Goal: Task Accomplishment & Management: Use online tool/utility

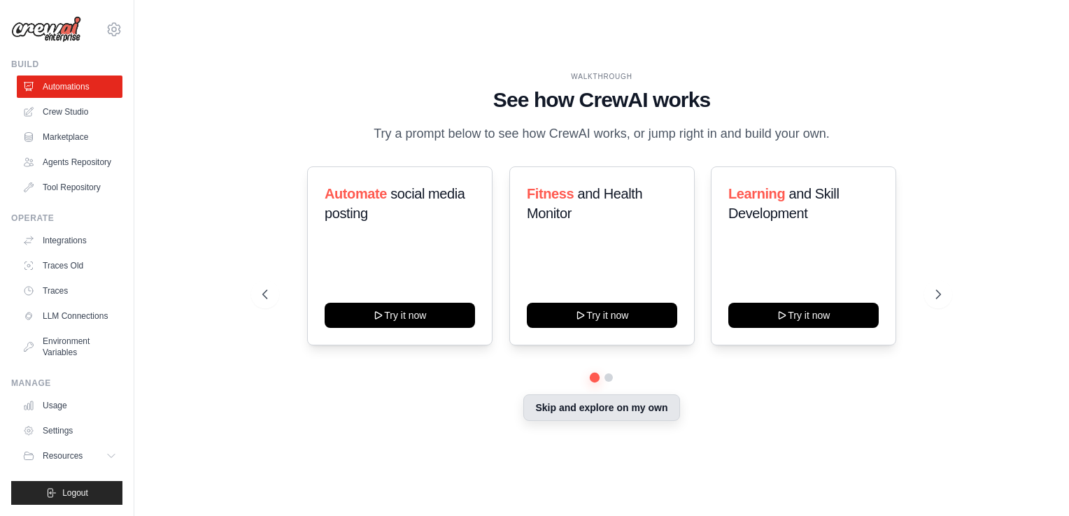
click at [574, 406] on button "Skip and explore on my own" at bounding box center [601, 408] width 156 height 27
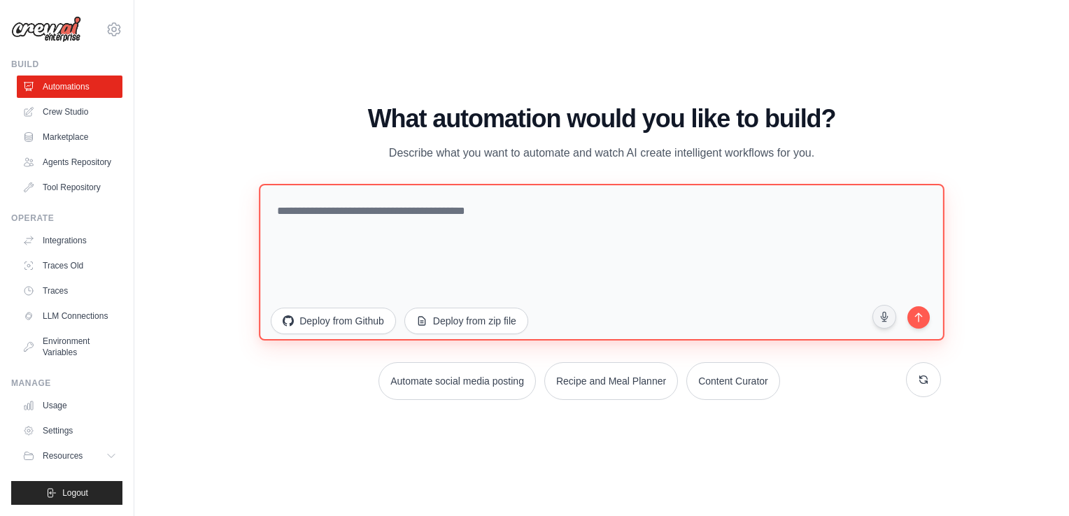
click at [359, 203] on textarea at bounding box center [601, 262] width 685 height 157
paste textarea "**********"
click at [275, 211] on textarea "**********" at bounding box center [601, 262] width 685 height 157
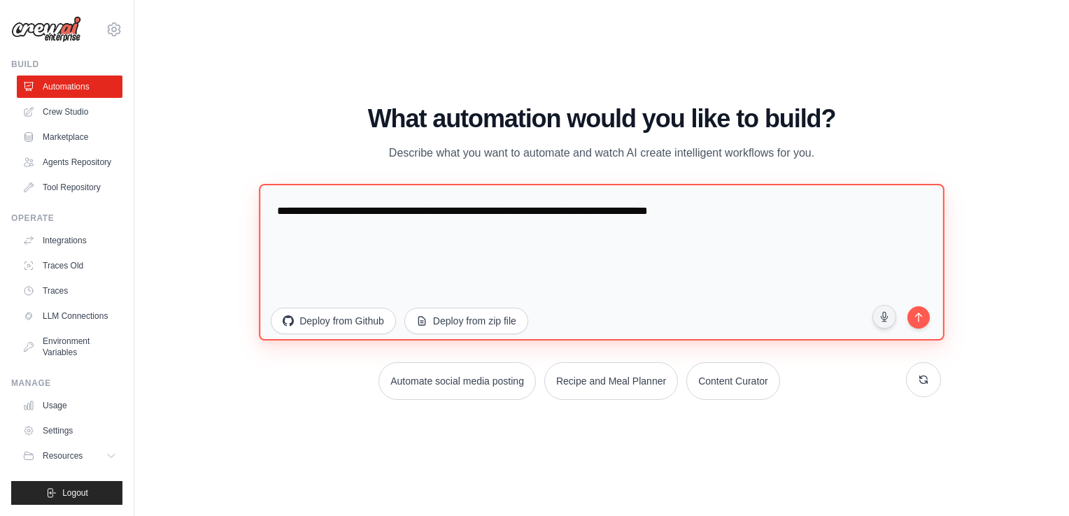
click at [509, 211] on textarea "**********" at bounding box center [601, 262] width 685 height 157
type textarea "**********"
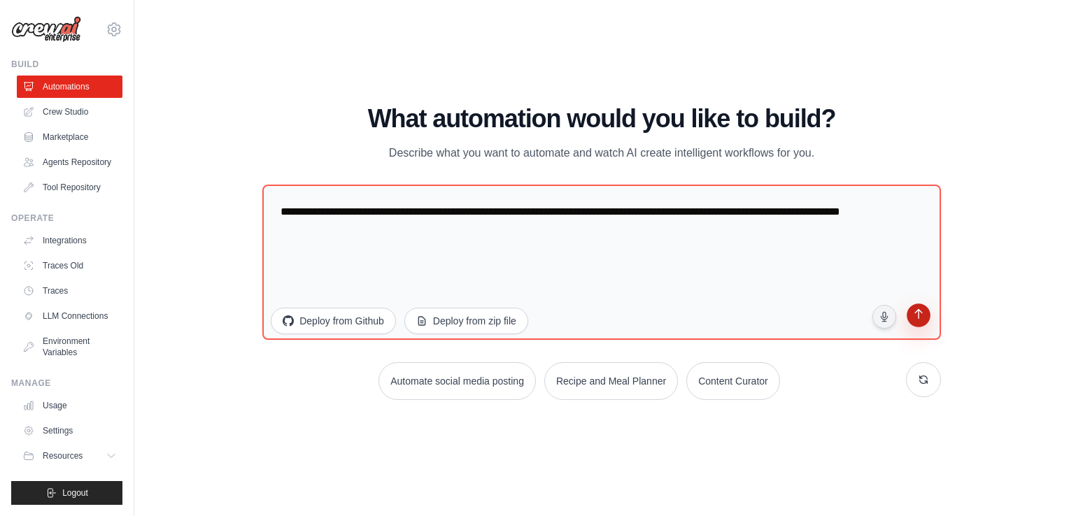
click at [928, 313] on button "submit" at bounding box center [918, 317] width 27 height 27
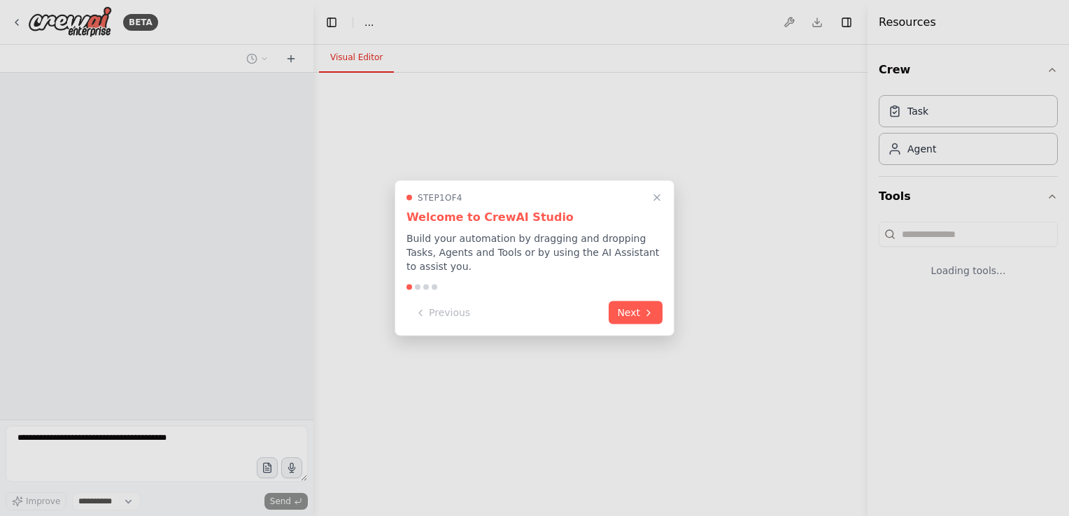
select select "****"
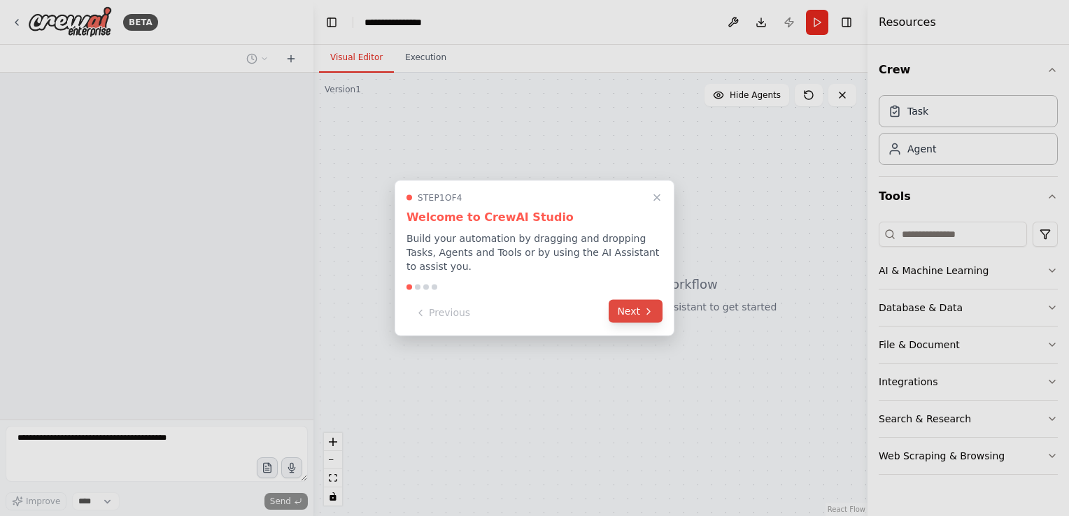
click at [635, 310] on button "Next" at bounding box center [636, 311] width 54 height 23
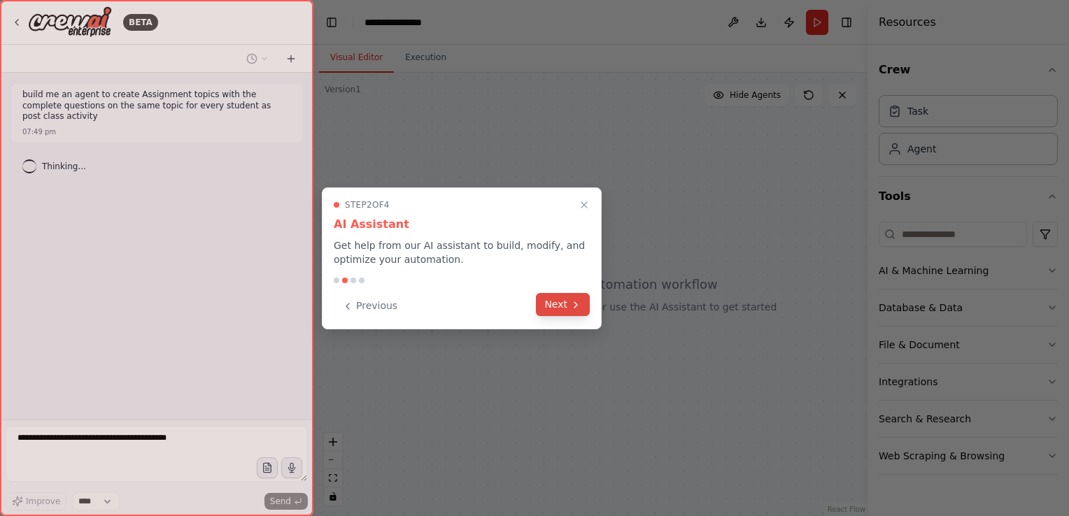
click at [569, 306] on button "Next" at bounding box center [563, 304] width 54 height 23
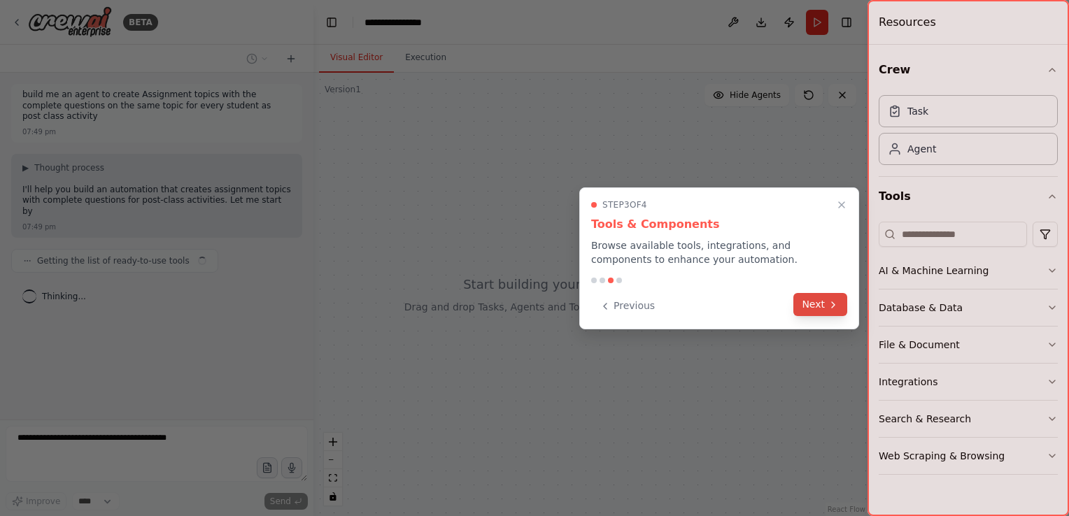
click at [823, 302] on button "Next" at bounding box center [820, 304] width 54 height 23
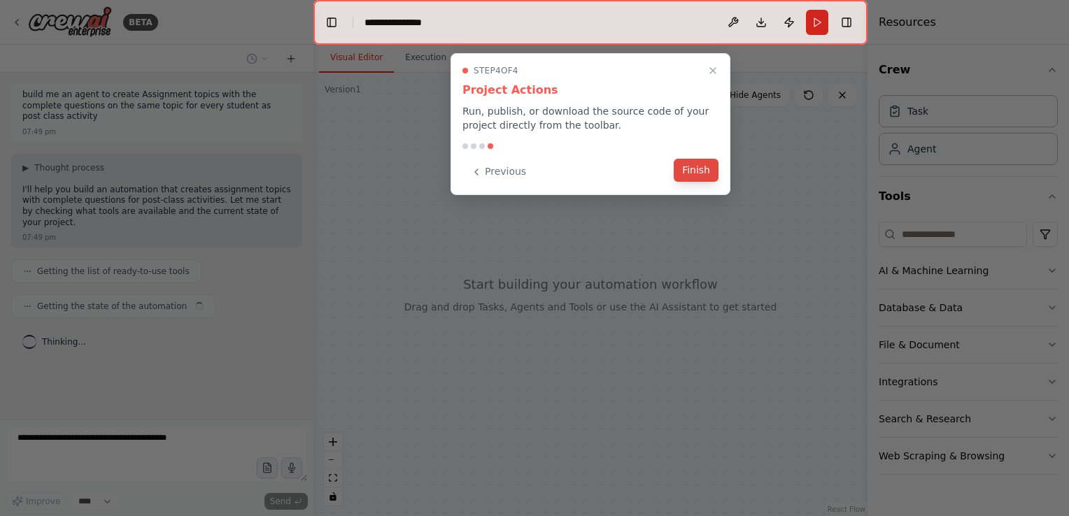
click at [700, 172] on button "Finish" at bounding box center [696, 170] width 45 height 23
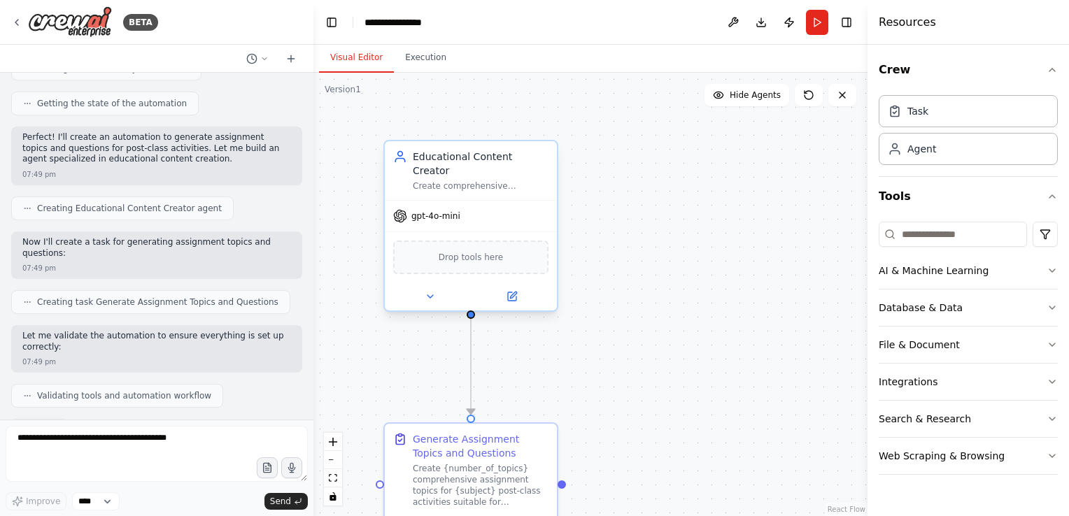
scroll to position [297, 0]
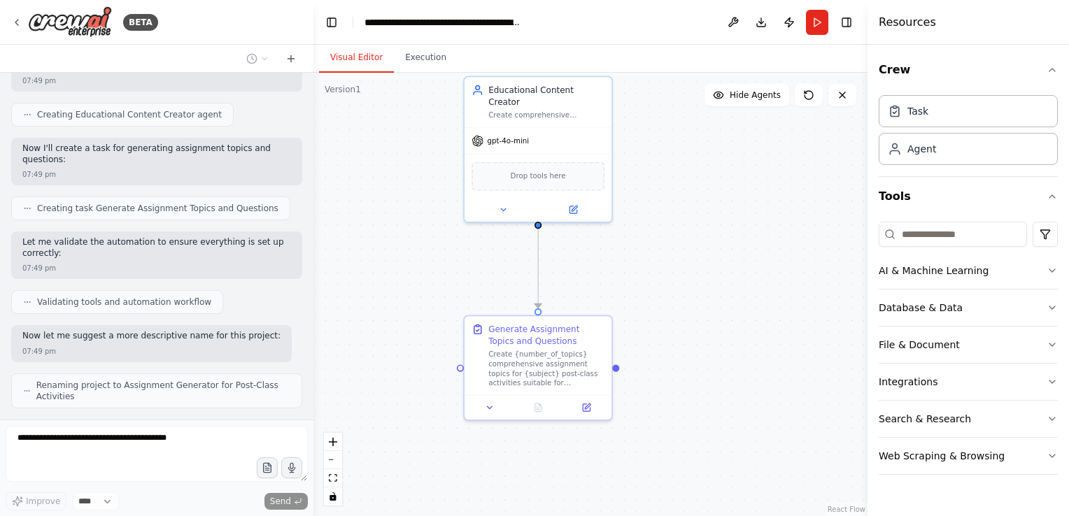
drag, startPoint x: 640, startPoint y: 314, endPoint x: 655, endPoint y: 244, distance: 71.5
click at [655, 244] on div ".deletable-edge-delete-btn { width: 20px; height: 20px; border: 0px solid #ffff…" at bounding box center [590, 295] width 554 height 444
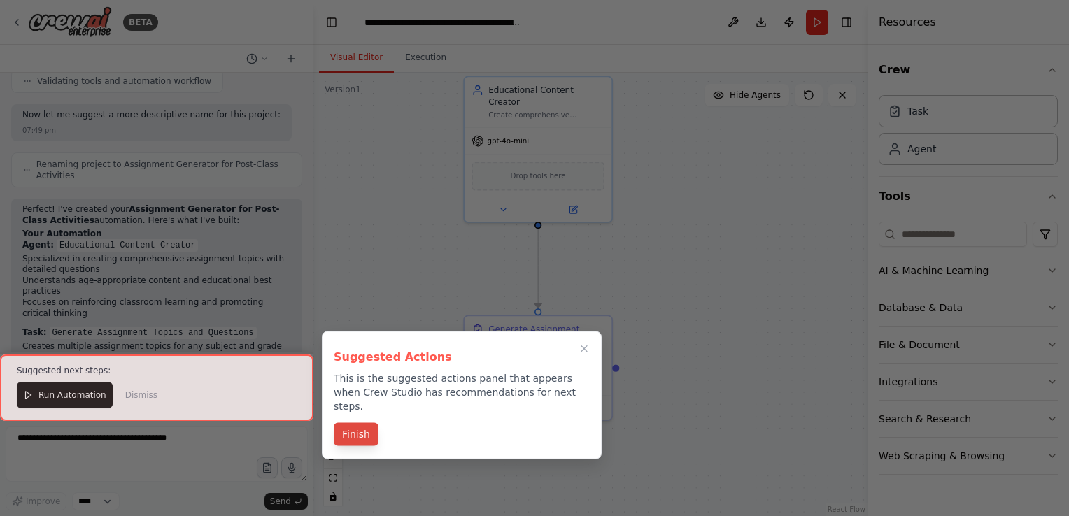
scroll to position [576, 0]
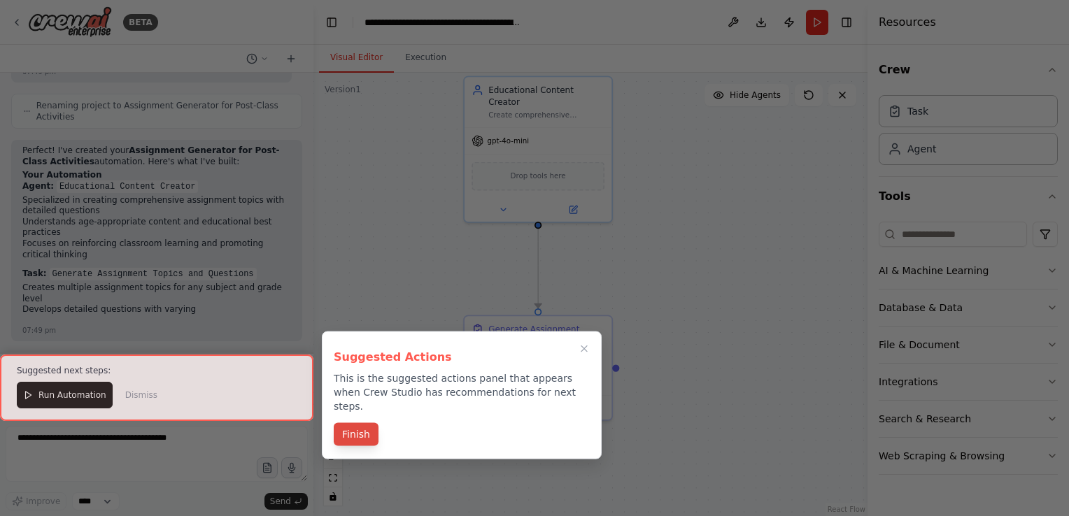
click at [355, 425] on button "Finish" at bounding box center [356, 434] width 45 height 23
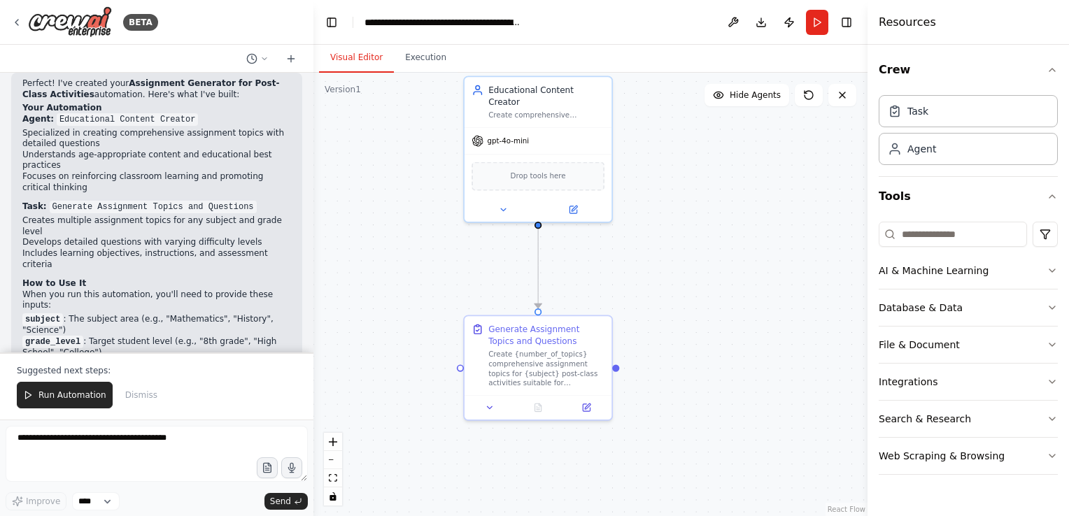
scroll to position [734, 0]
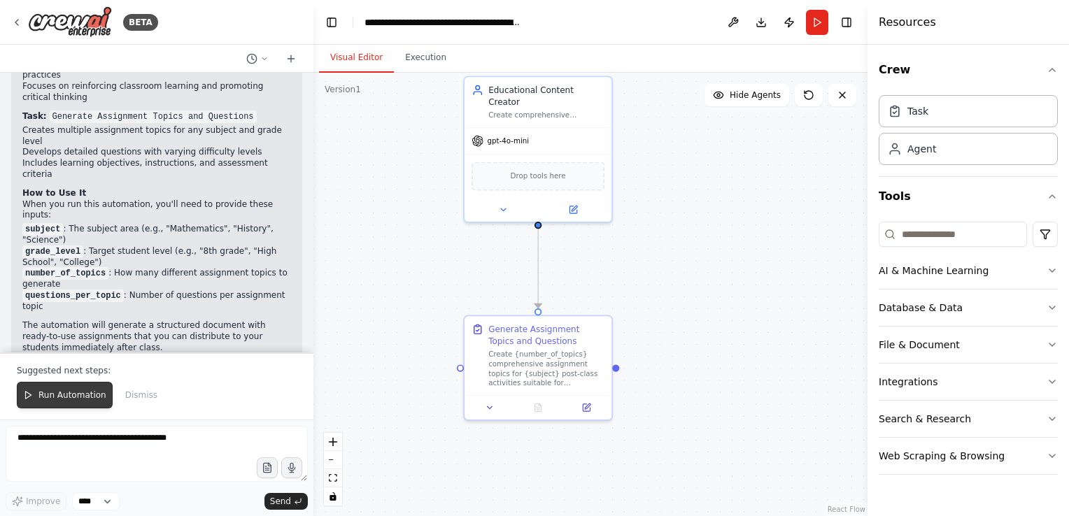
click at [76, 397] on span "Run Automation" at bounding box center [72, 395] width 68 height 11
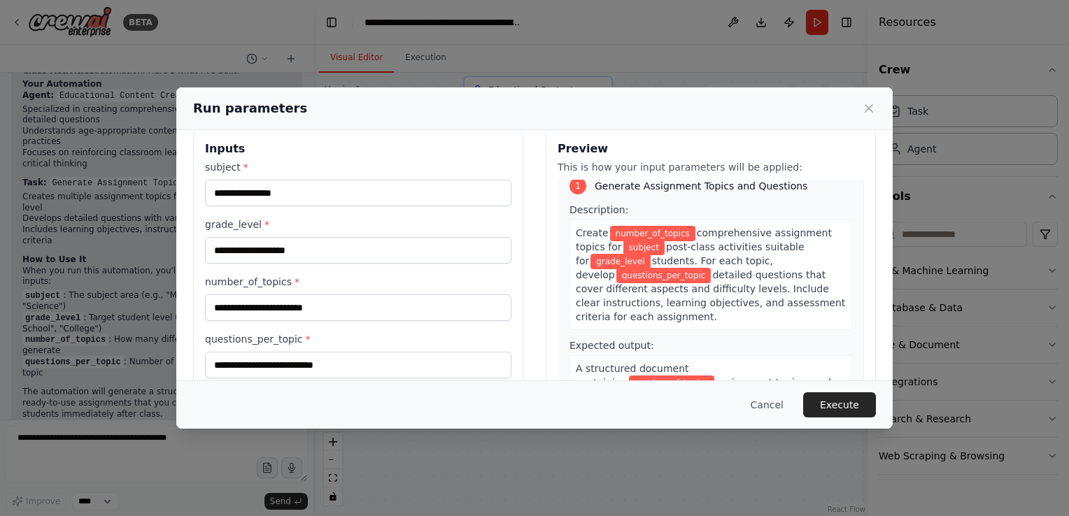
scroll to position [0, 0]
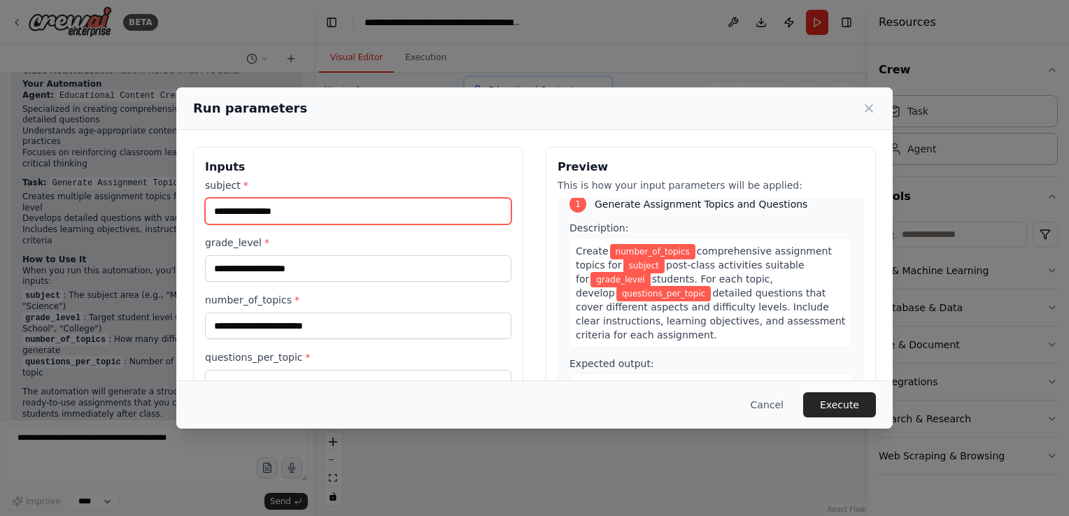
click at [272, 215] on input "subject *" at bounding box center [358, 211] width 306 height 27
paste input "**********"
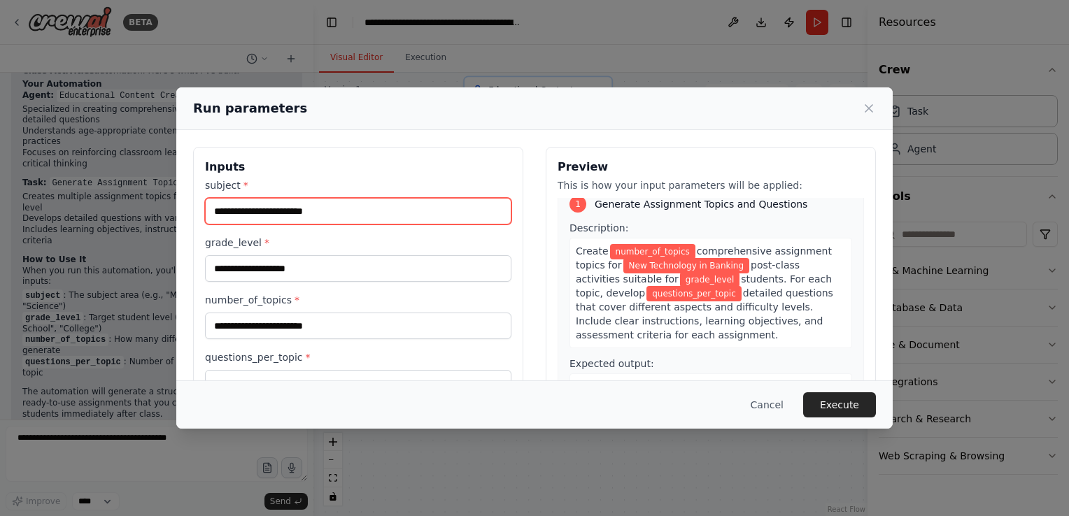
type input "**********"
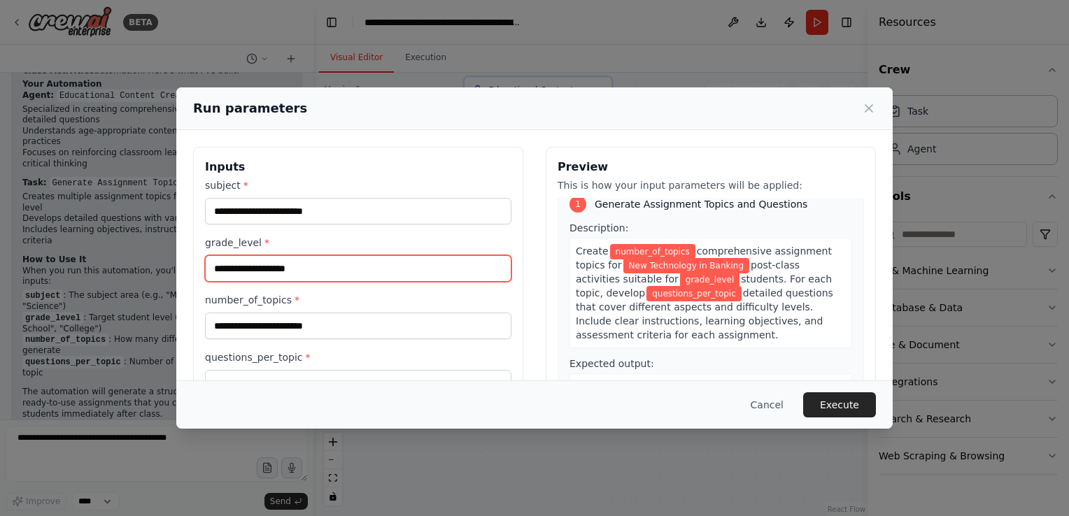
click at [269, 278] on input "grade_level *" at bounding box center [358, 268] width 306 height 27
type input "***"
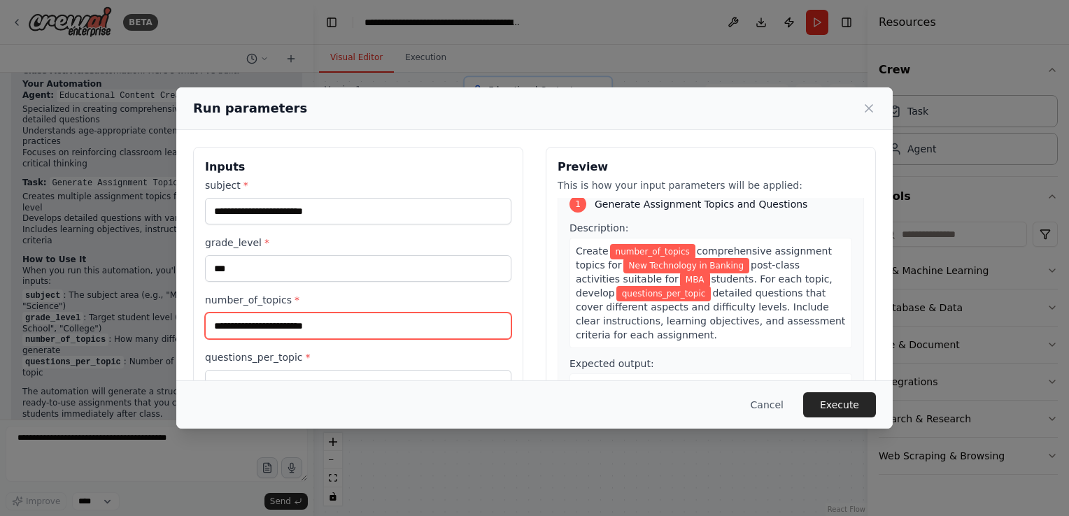
click at [256, 332] on input "number_of_topics *" at bounding box center [358, 326] width 306 height 27
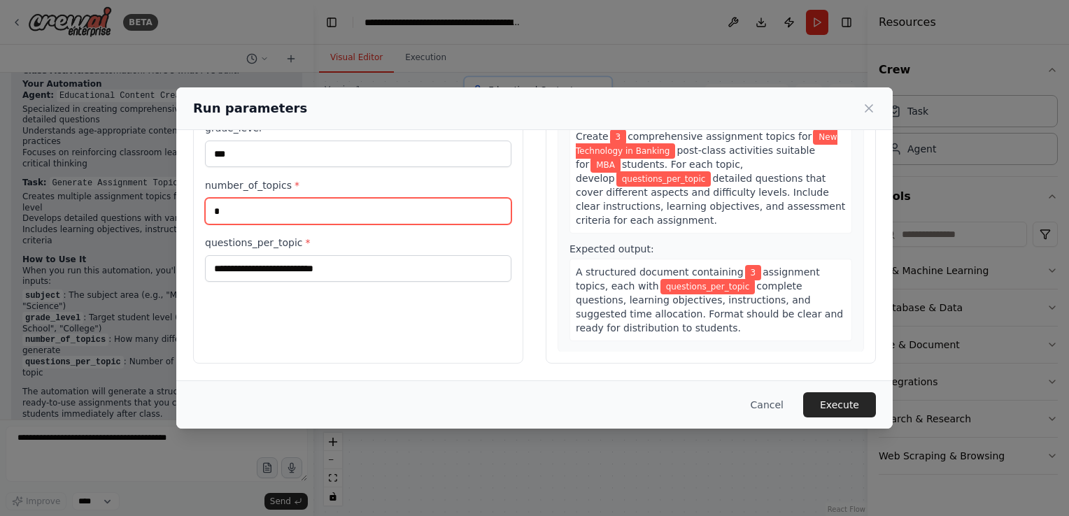
scroll to position [114, 0]
type input "*"
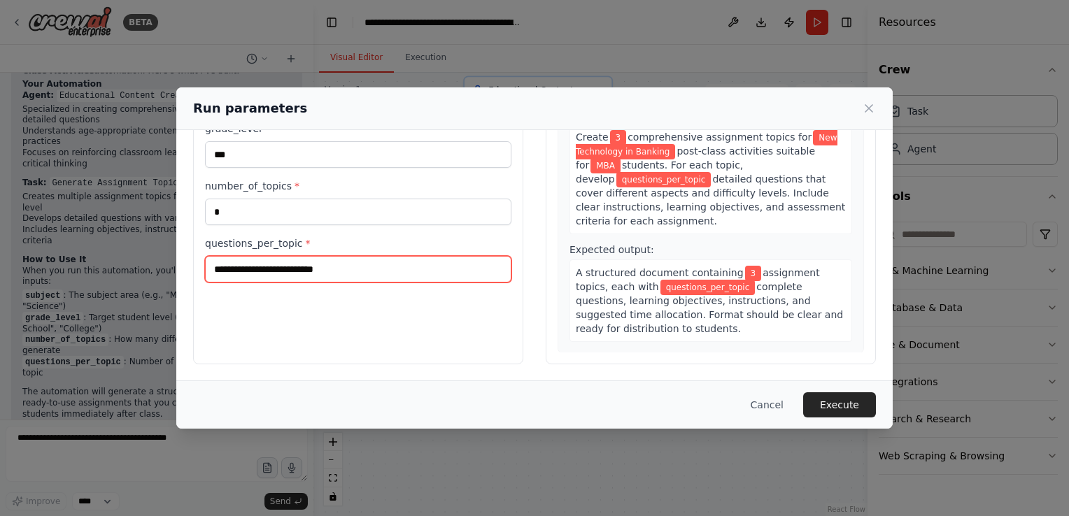
click at [269, 273] on input "questions_per_topic *" at bounding box center [358, 269] width 306 height 27
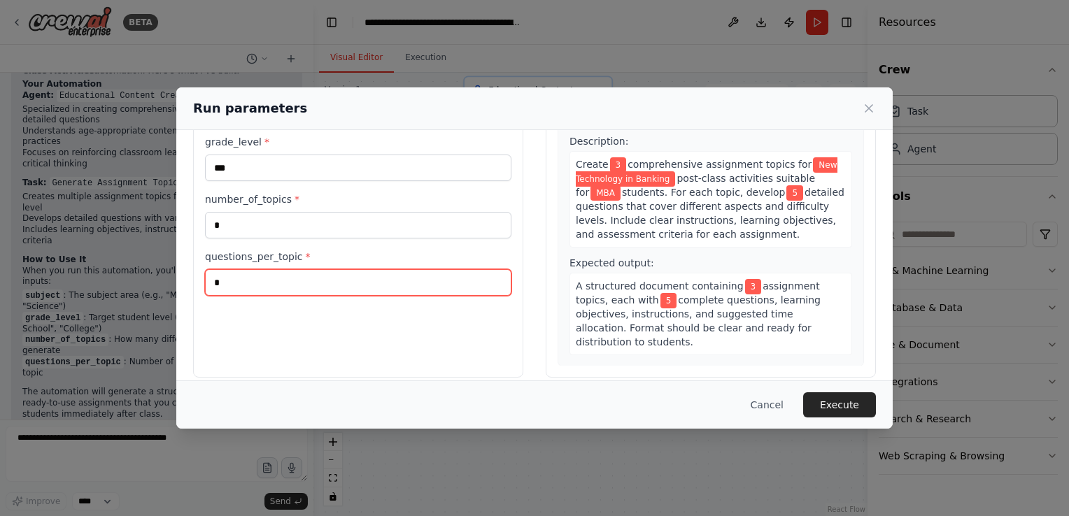
type input "*"
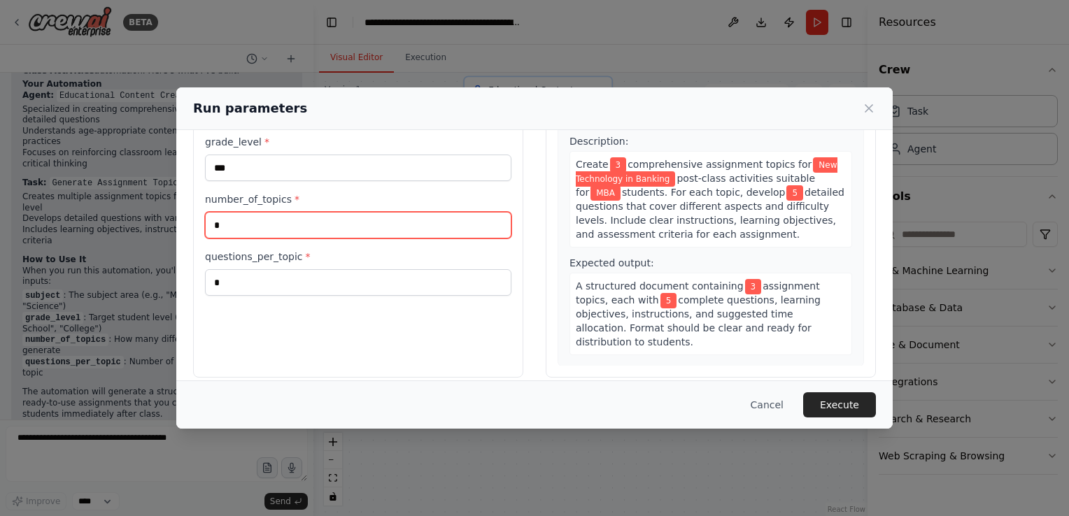
click at [248, 228] on input "*" at bounding box center [358, 225] width 306 height 27
type input "*"
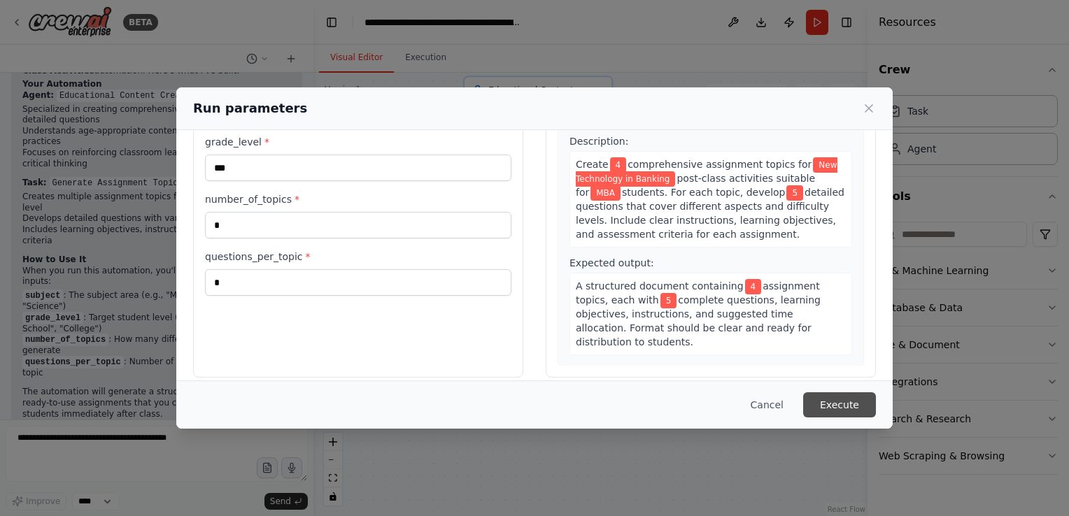
click at [852, 404] on button "Execute" at bounding box center [839, 404] width 73 height 25
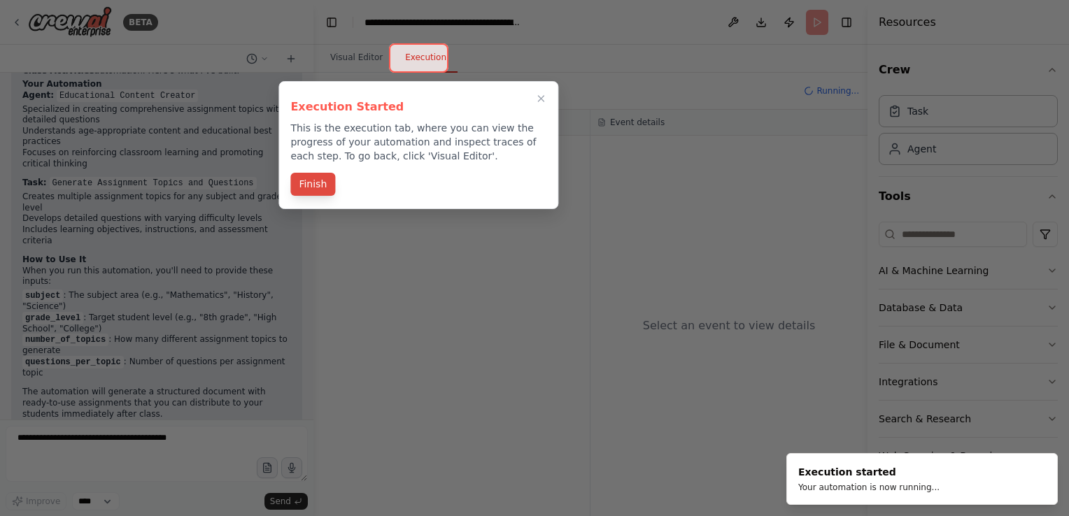
click at [318, 186] on button "Finish" at bounding box center [312, 184] width 45 height 23
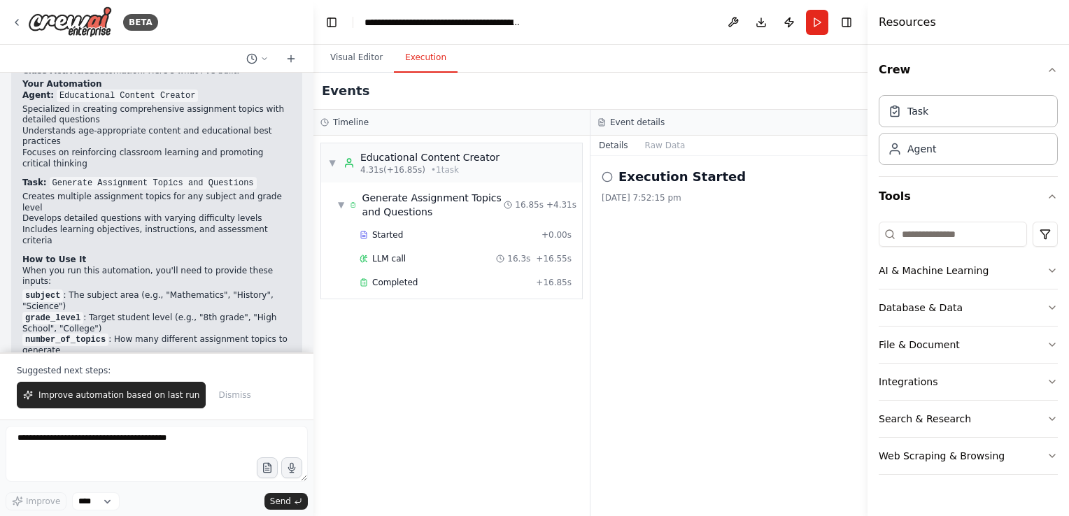
scroll to position [734, 0]
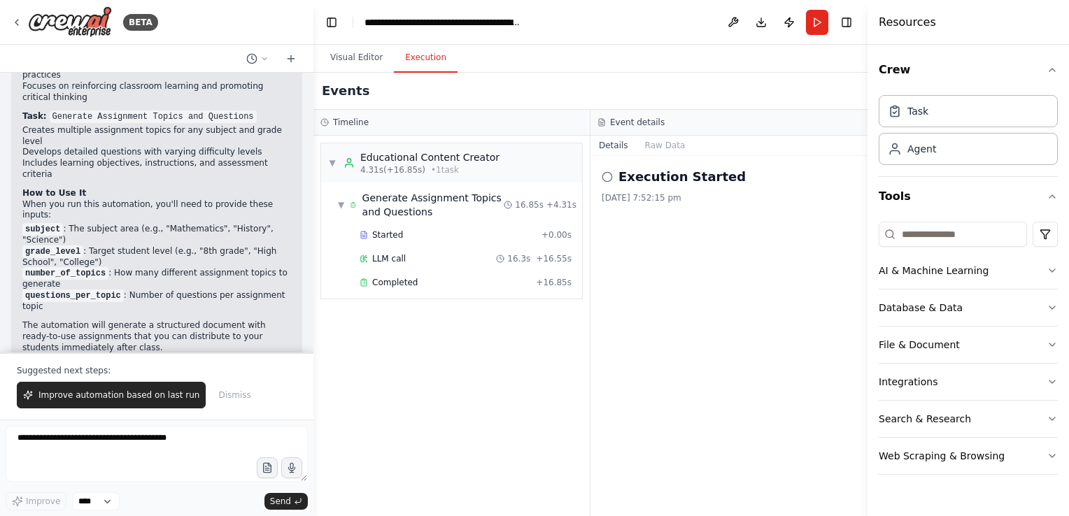
click at [604, 176] on icon at bounding box center [607, 176] width 11 height 11
click at [404, 285] on span "Completed" at bounding box center [394, 282] width 45 height 11
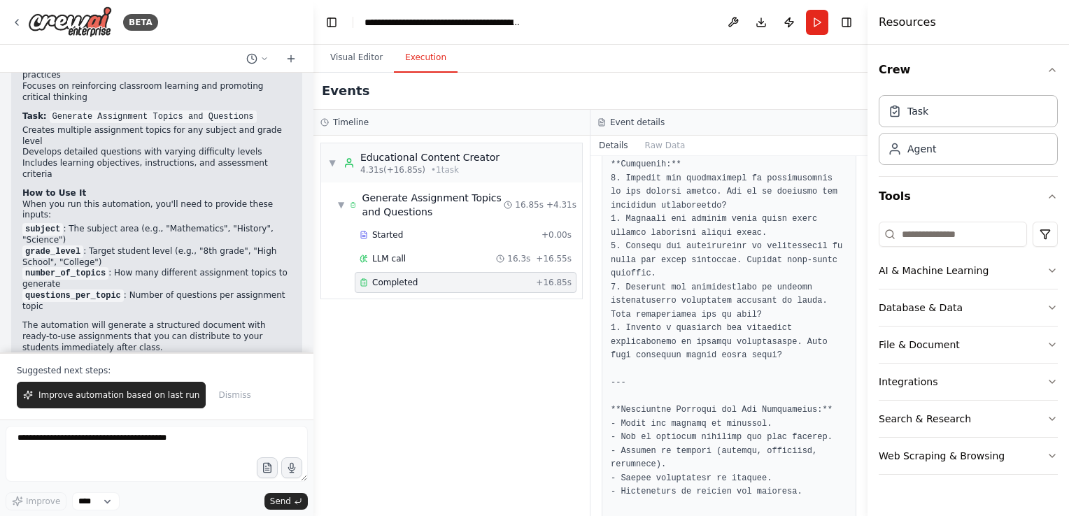
scroll to position [2210, 0]
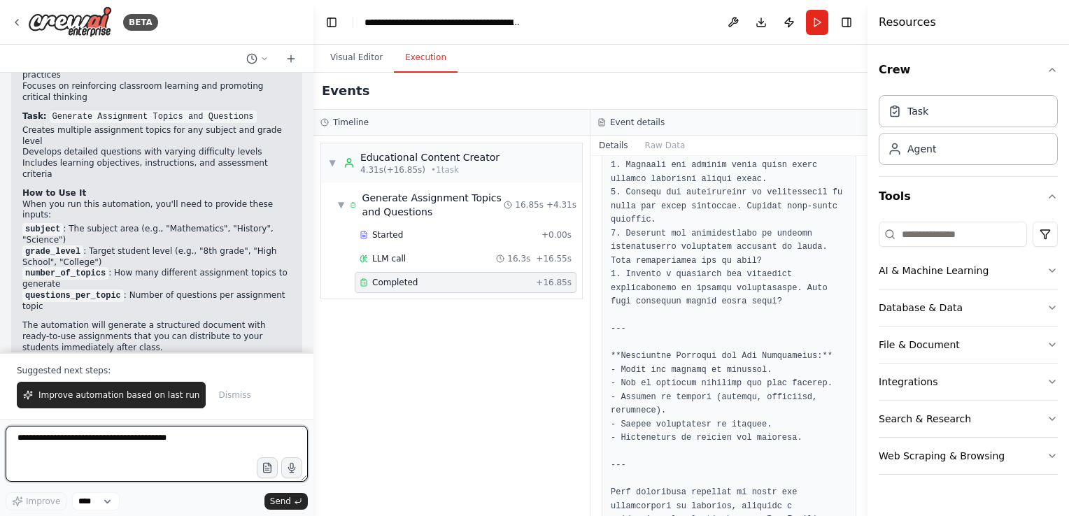
click at [94, 444] on textarea at bounding box center [157, 454] width 302 height 56
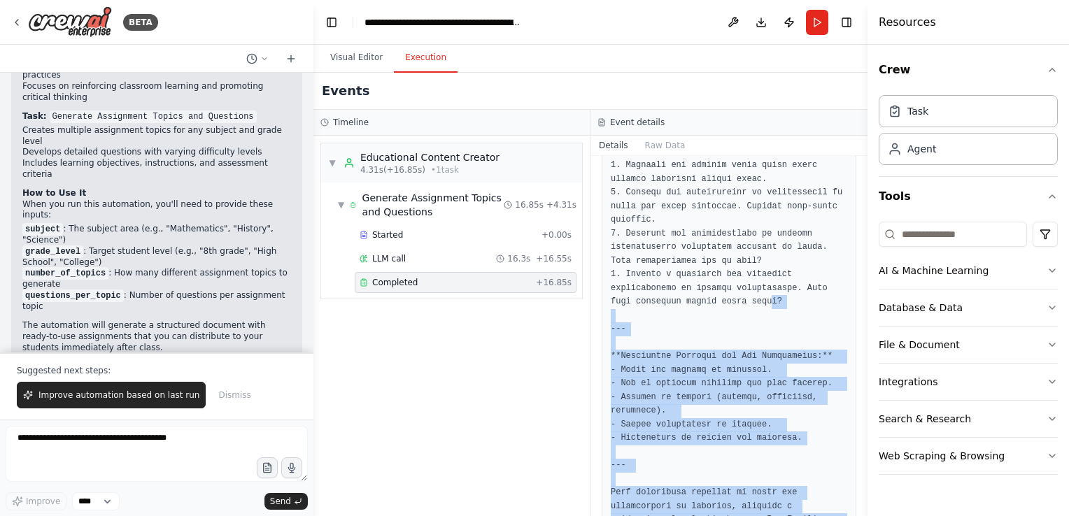
drag, startPoint x: 733, startPoint y: 229, endPoint x: 732, endPoint y: 552, distance: 323.2
click at [732, 516] on html "BETA build me an agent to create Assignment topics with the complete questions …" at bounding box center [534, 258] width 1069 height 516
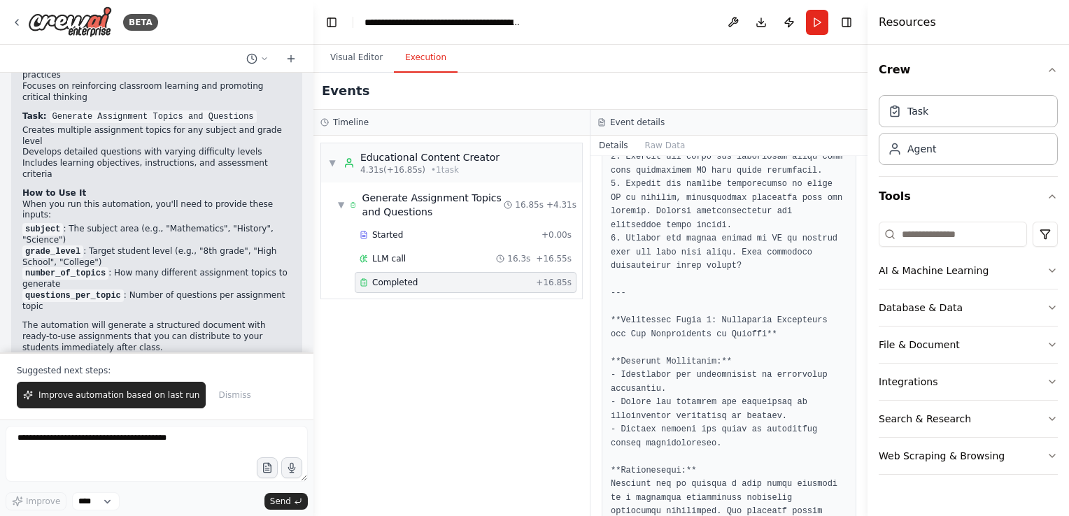
scroll to position [663, 0]
click at [87, 437] on textarea at bounding box center [157, 454] width 302 height 56
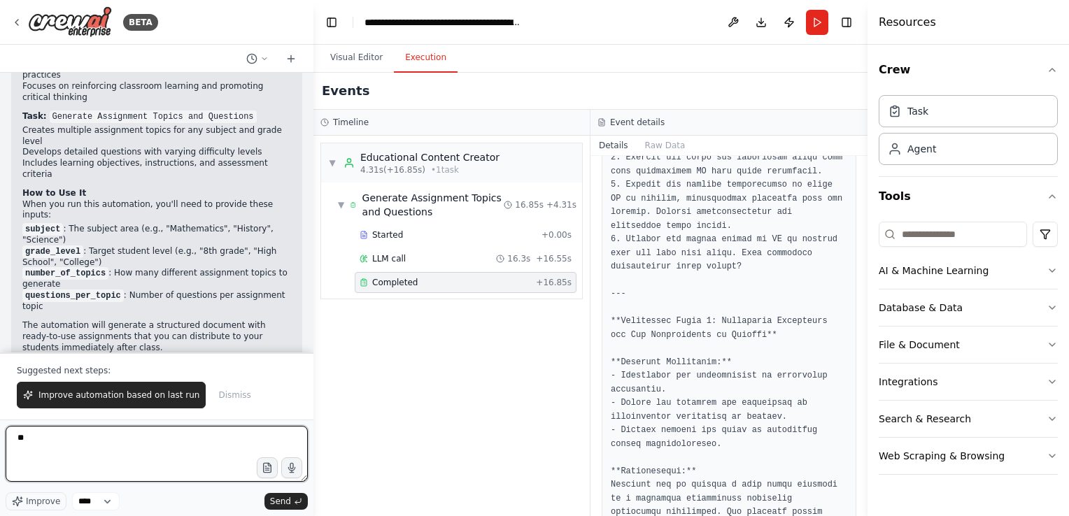
type textarea "*"
type textarea "**********"
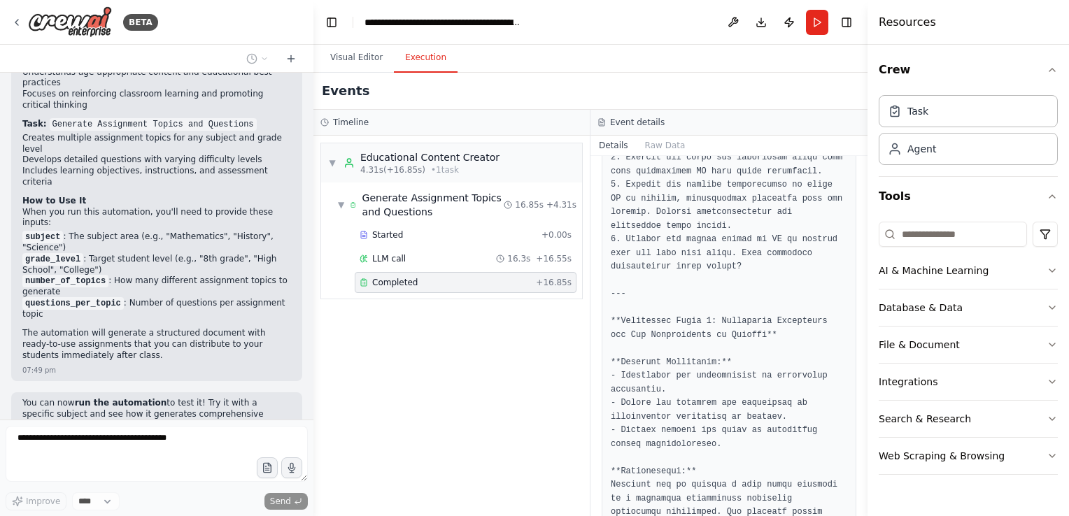
scroll to position [763, 0]
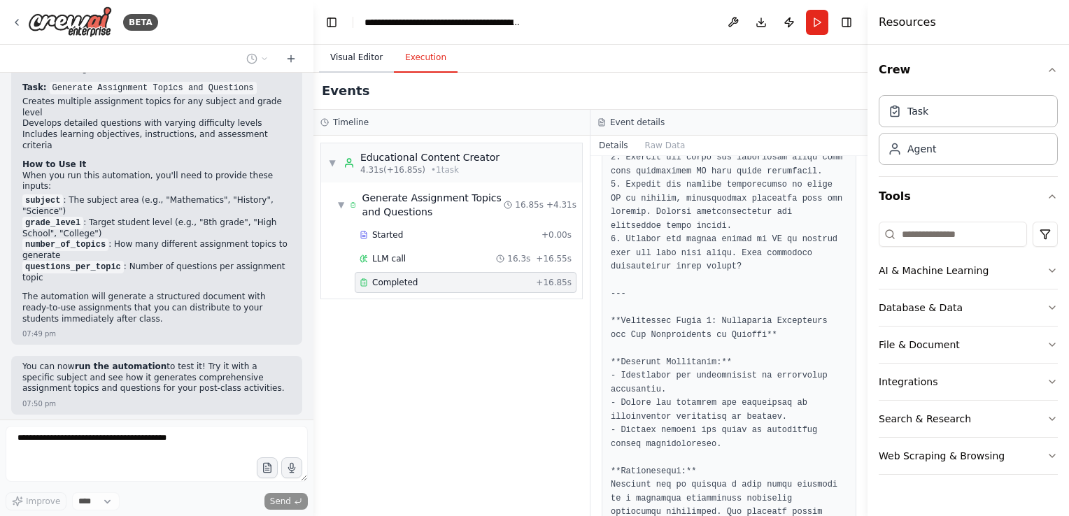
click at [353, 56] on button "Visual Editor" at bounding box center [356, 57] width 75 height 29
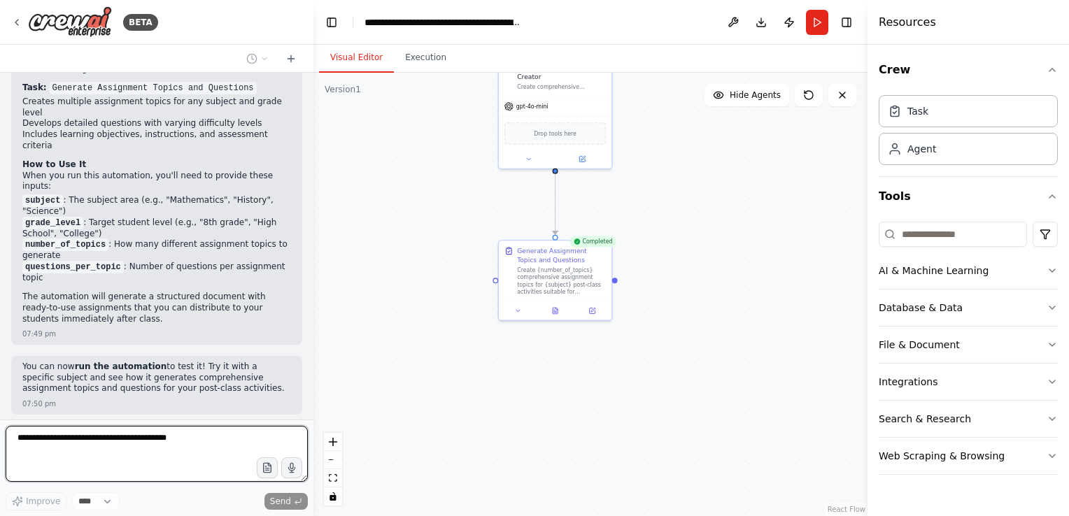
drag, startPoint x: 734, startPoint y: 311, endPoint x: 738, endPoint y: 210, distance: 101.5
click at [738, 210] on div ".deletable-edge-delete-btn { width: 20px; height: 20px; border: 0px solid #ffff…" at bounding box center [590, 295] width 554 height 444
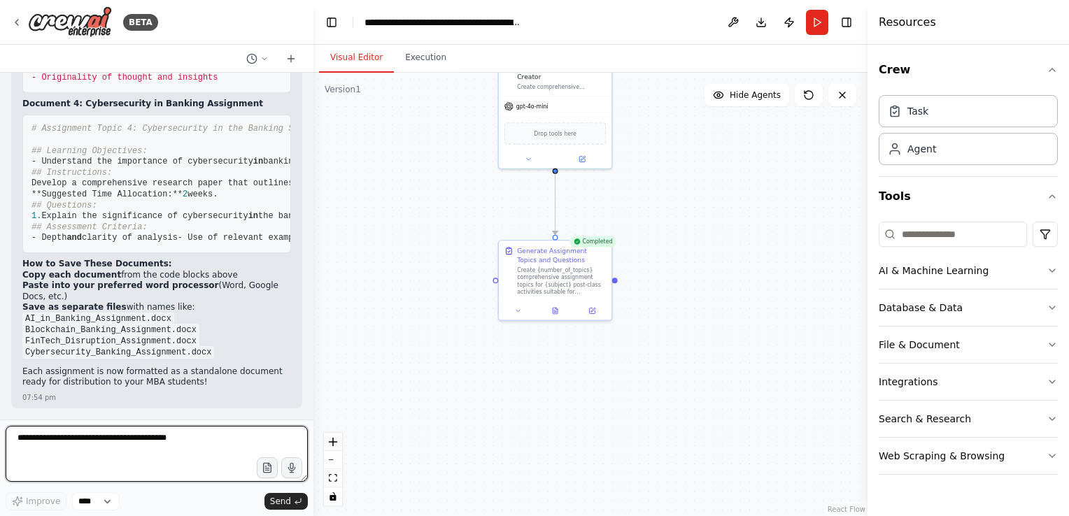
scroll to position [2270, 0]
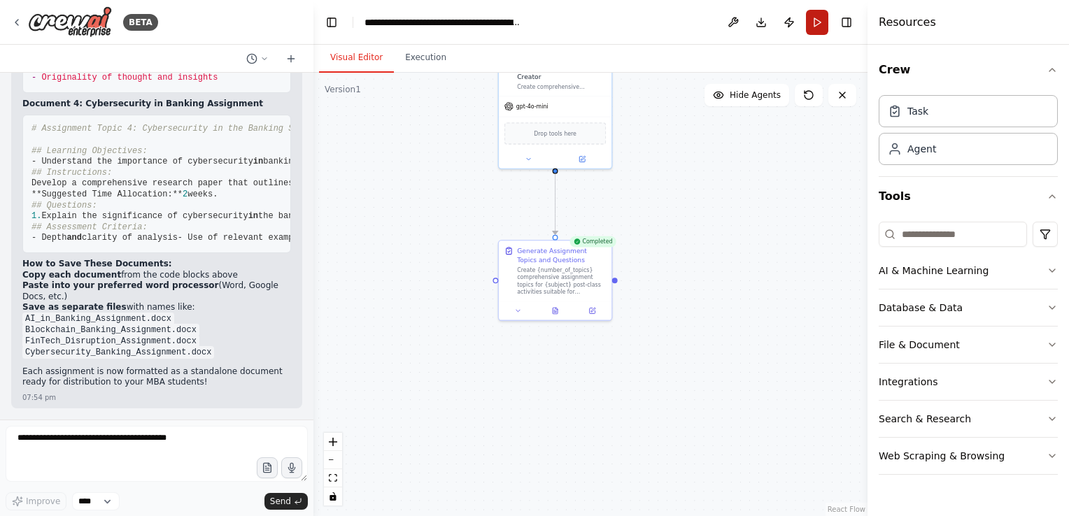
click at [823, 22] on button "Run" at bounding box center [817, 22] width 22 height 25
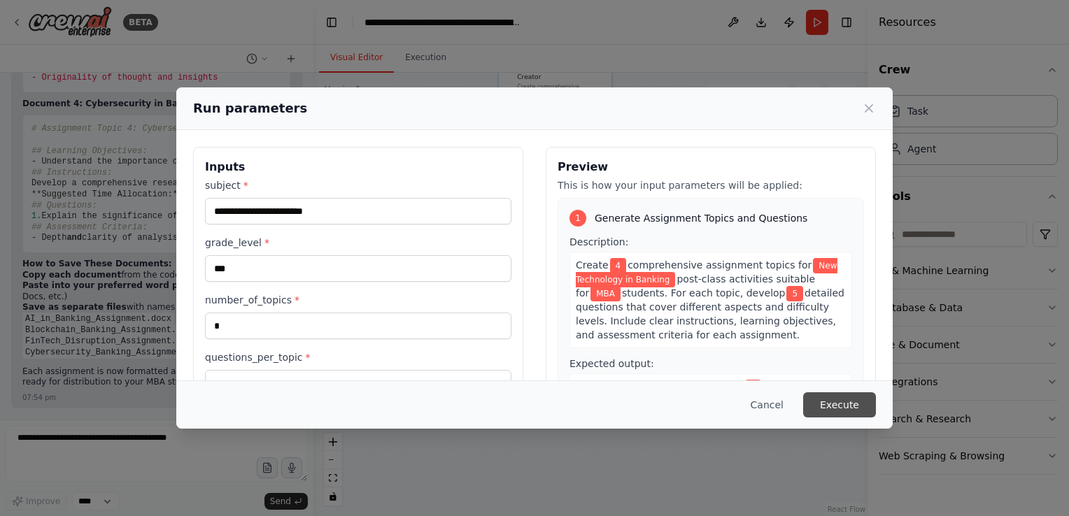
click at [839, 401] on button "Execute" at bounding box center [839, 404] width 73 height 25
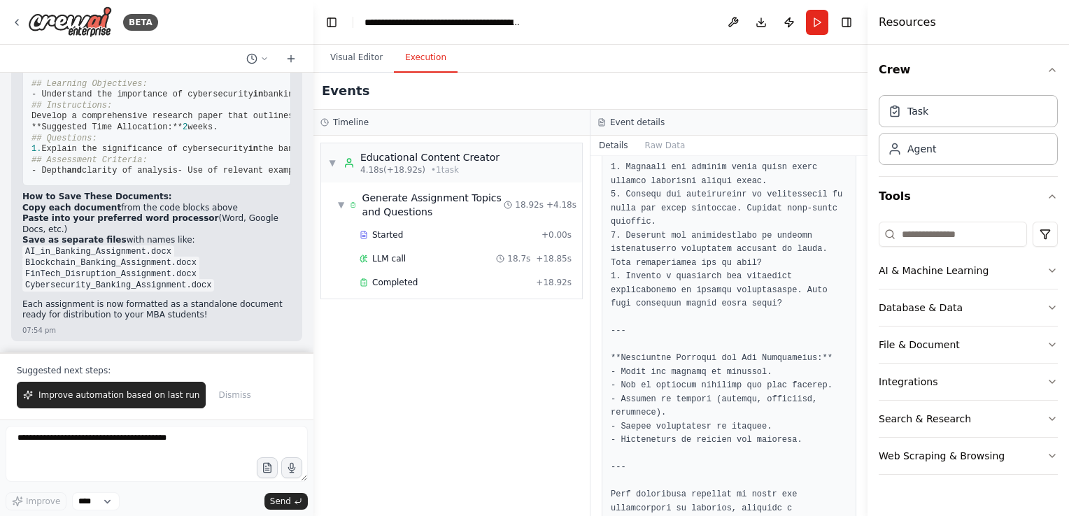
scroll to position [2210, 0]
click at [387, 281] on span "Completed" at bounding box center [394, 282] width 45 height 11
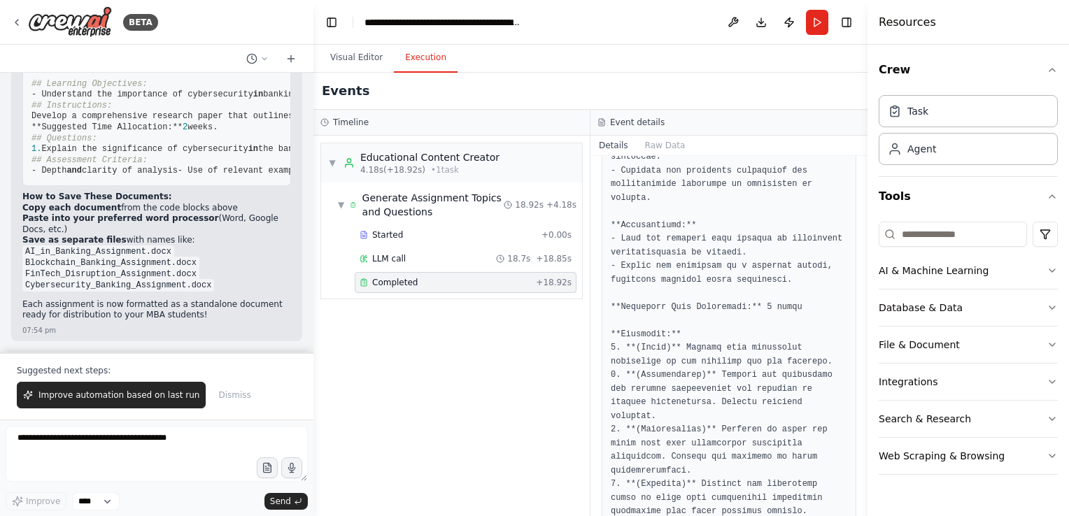
scroll to position [0, 0]
